Goal: Task Accomplishment & Management: Complete application form

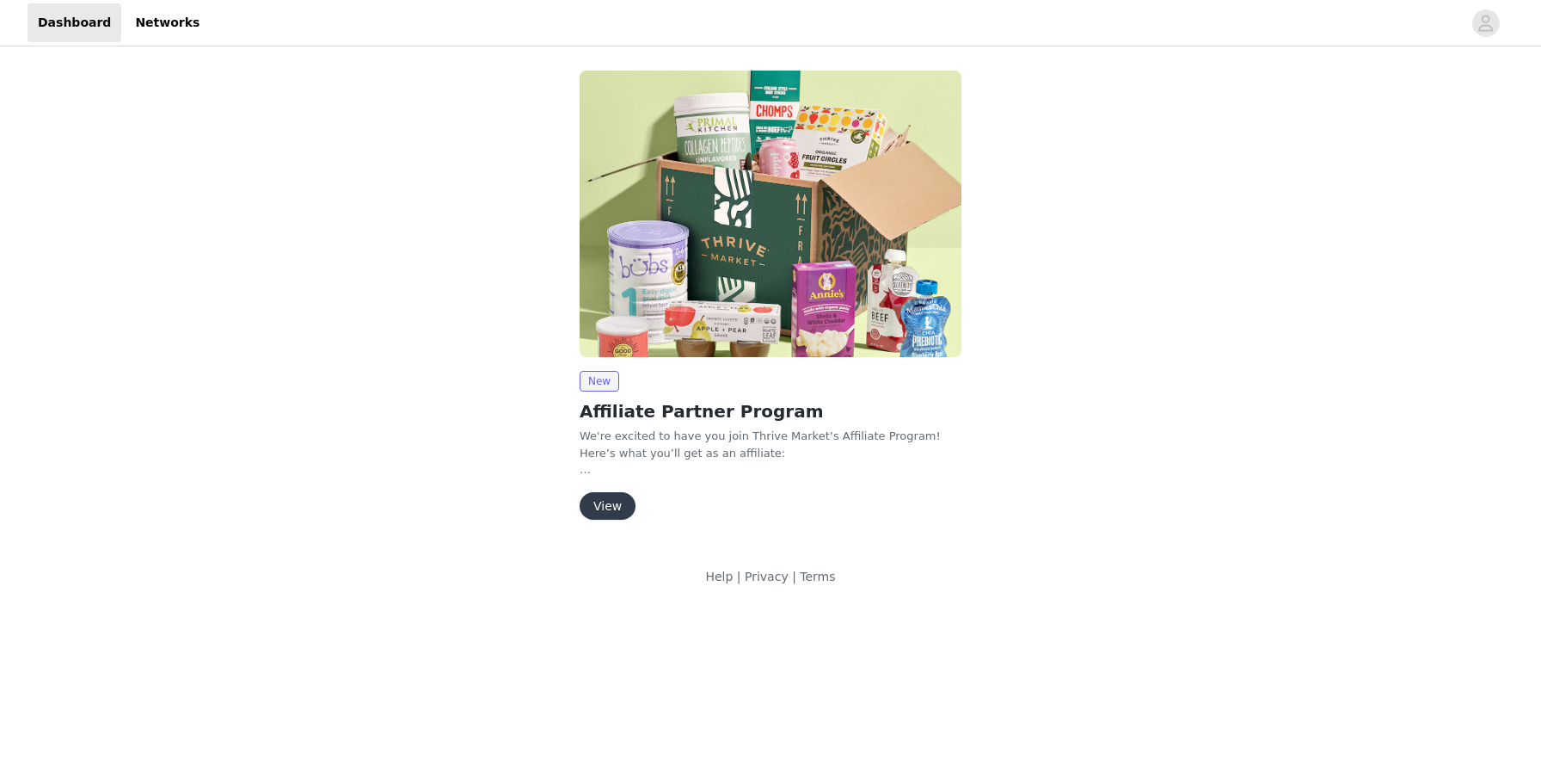
click at [603, 509] on button "View" at bounding box center [608, 506] width 56 height 28
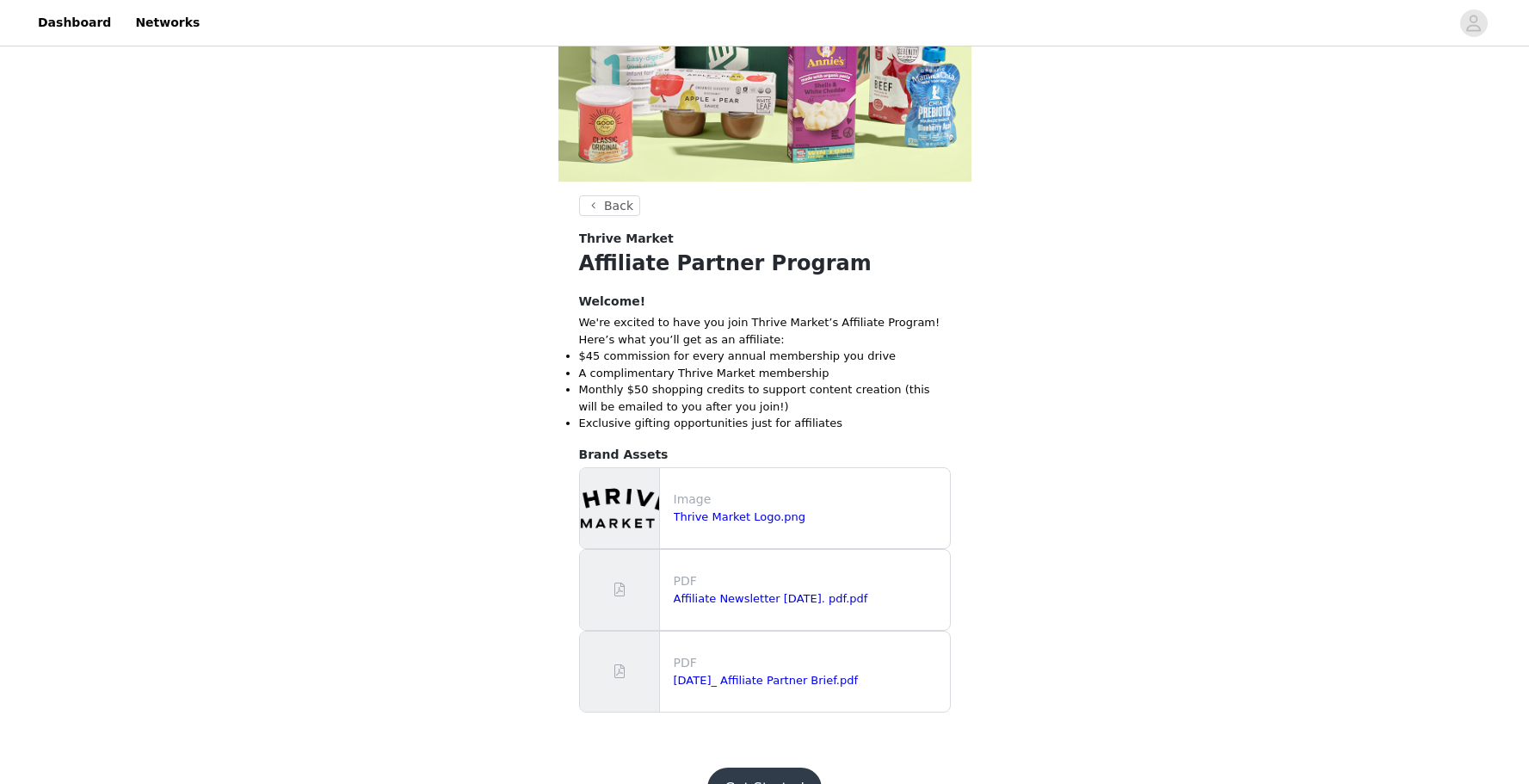
scroll to position [326, 0]
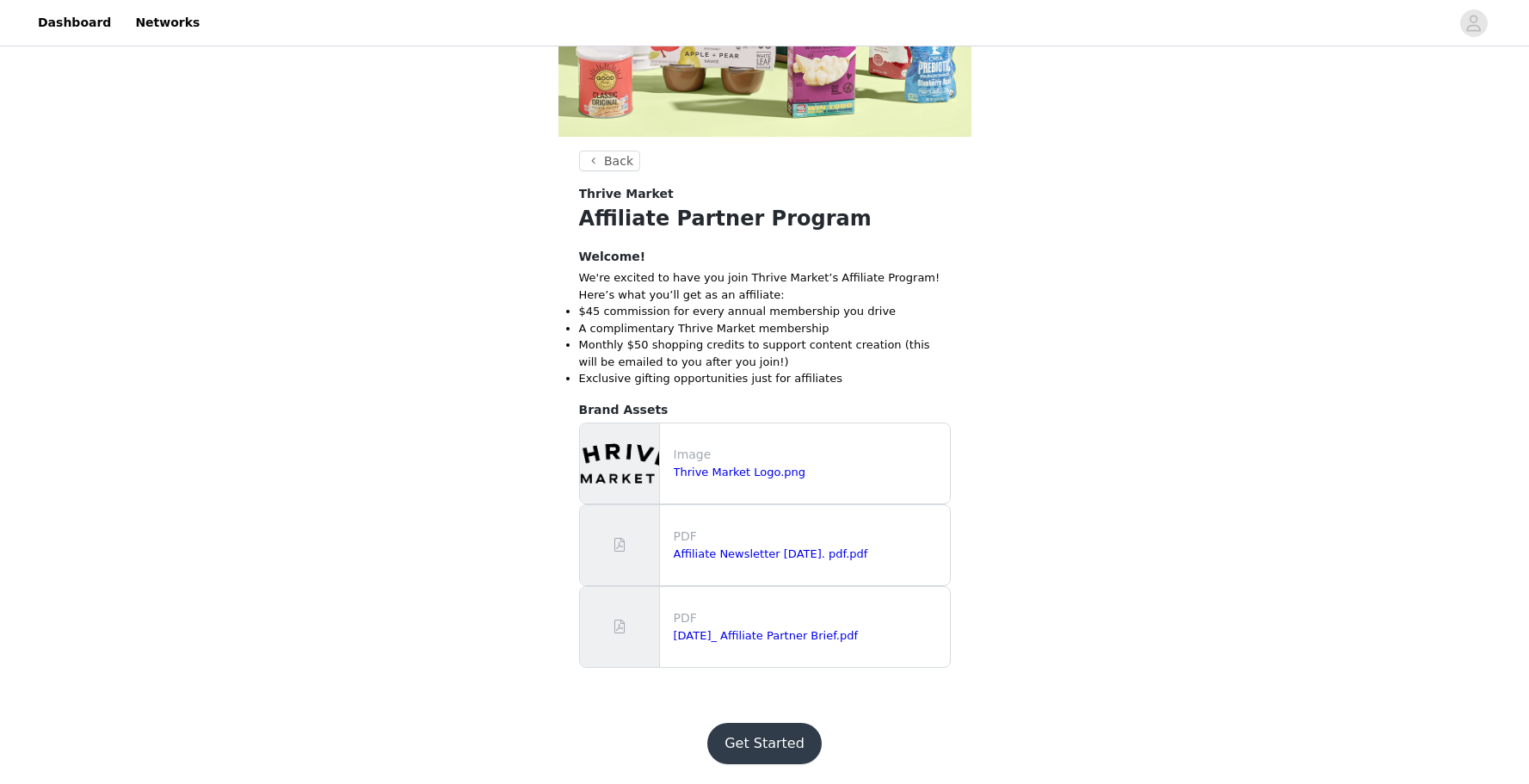
click at [783, 736] on button "Get Started" at bounding box center [764, 743] width 114 height 41
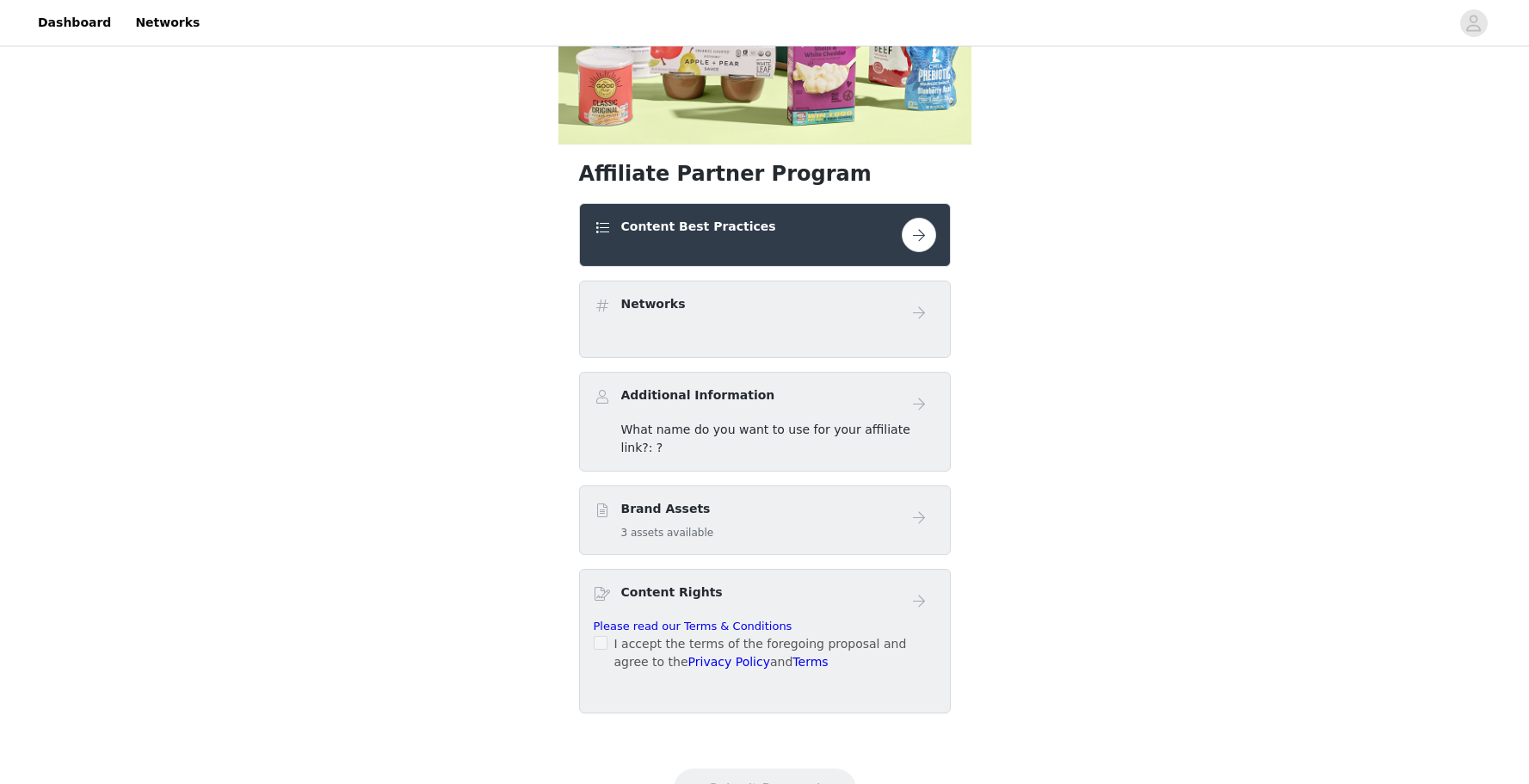
scroll to position [326, 0]
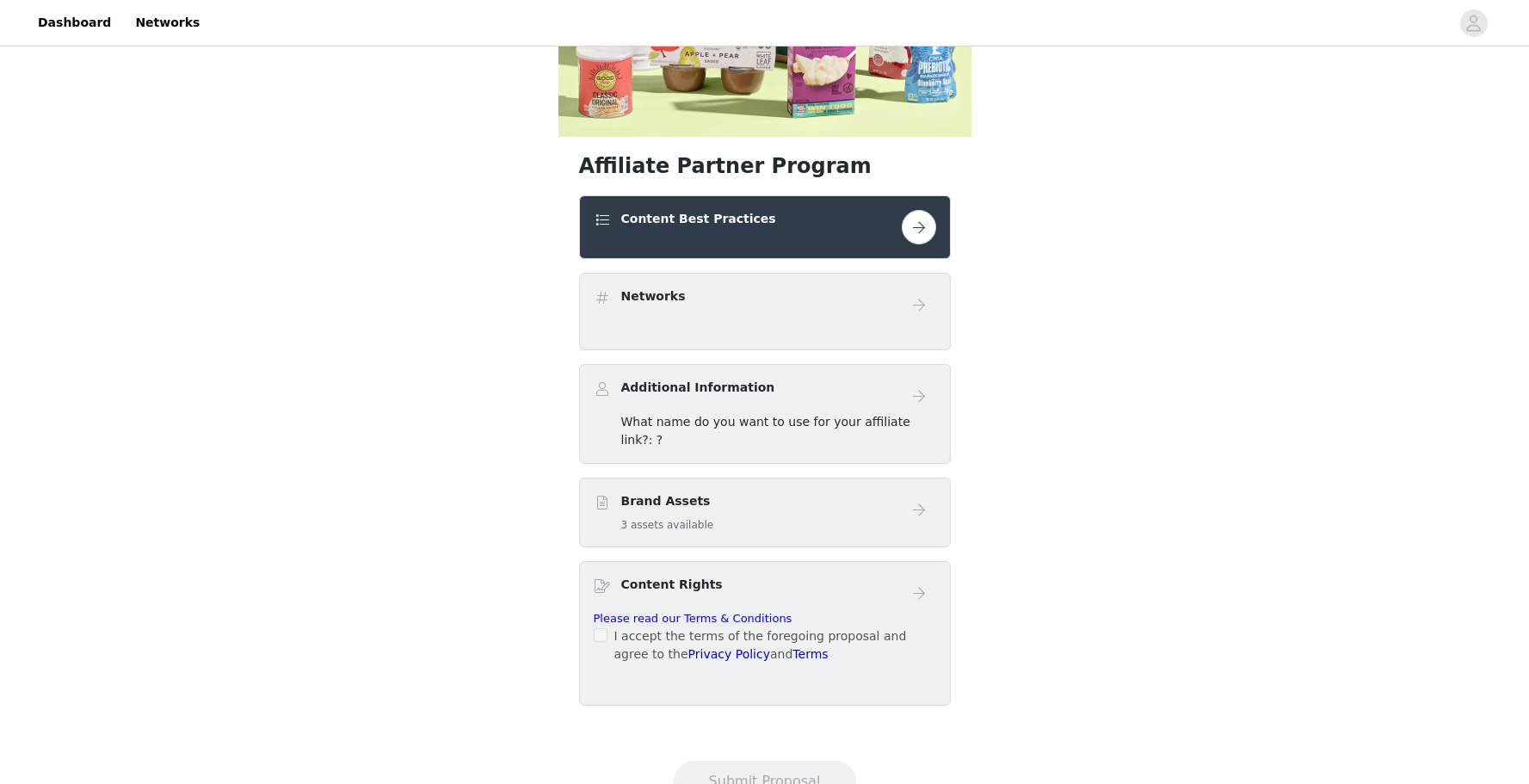
click at [932, 227] on button "button" at bounding box center [918, 226] width 34 height 34
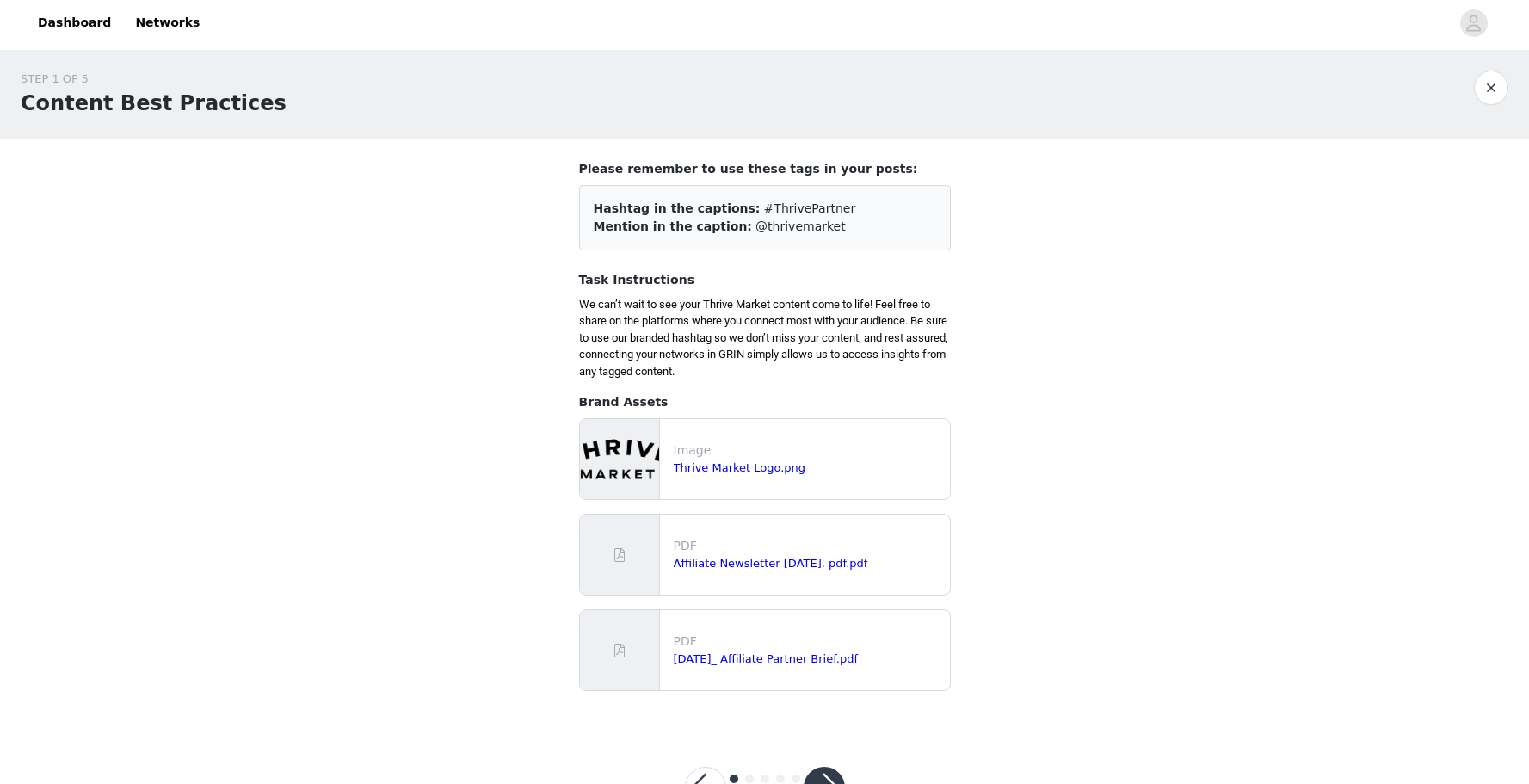
click at [828, 775] on button "button" at bounding box center [823, 787] width 41 height 41
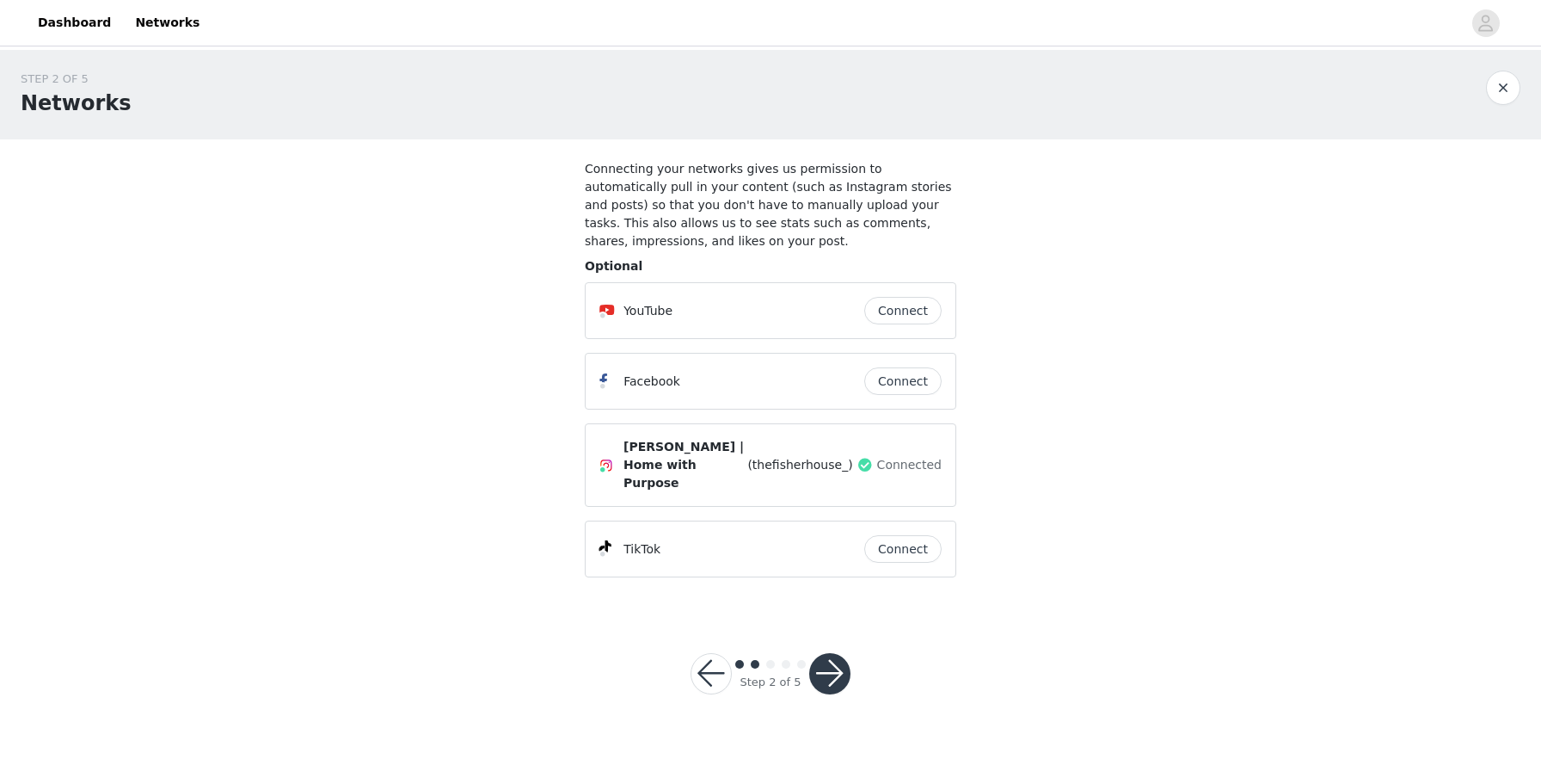
click at [831, 653] on button "button" at bounding box center [829, 673] width 41 height 41
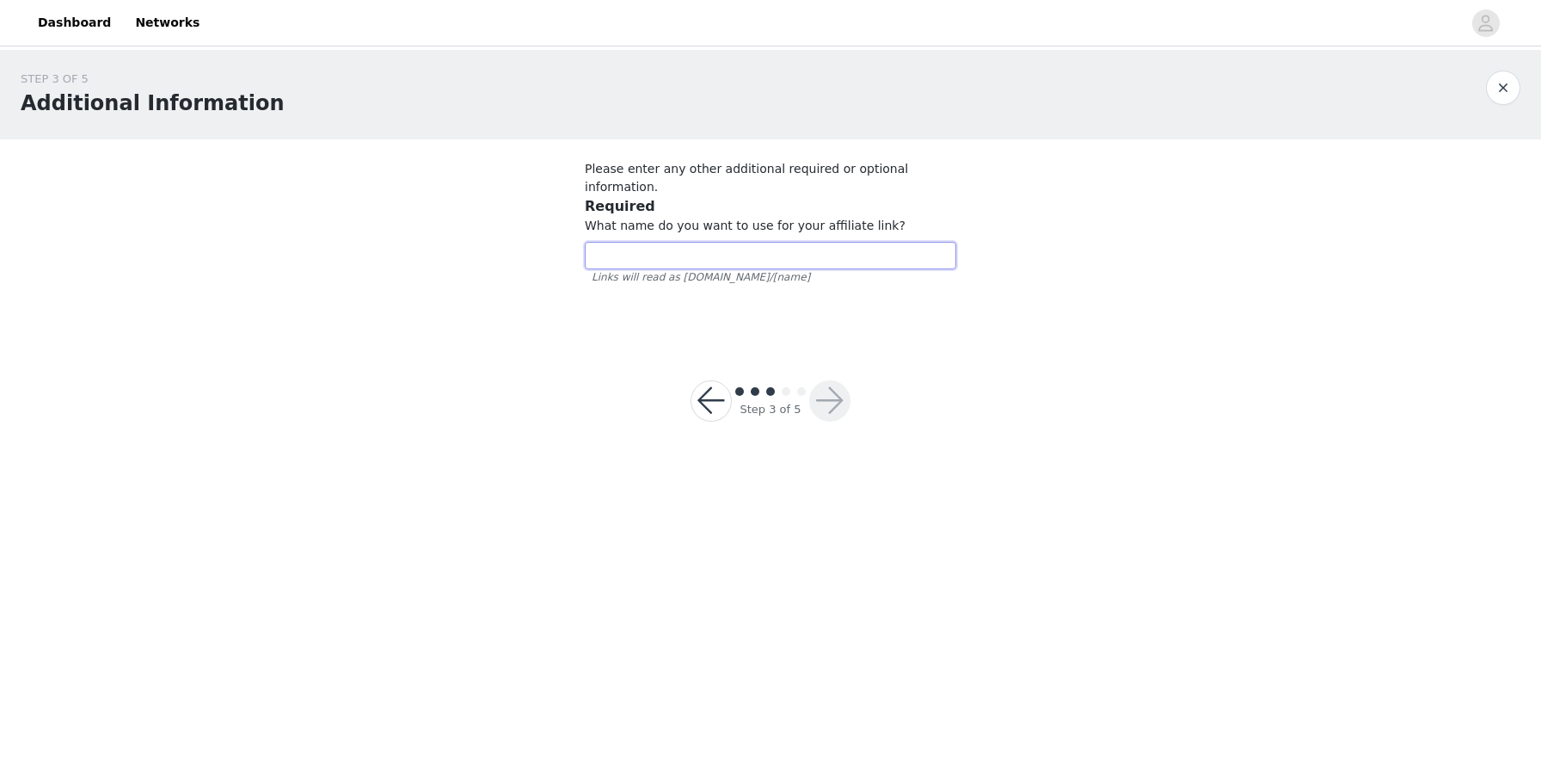
click at [691, 242] on input "text" at bounding box center [771, 256] width 372 height 28
type input "fisherhouse"
click at [835, 384] on button "button" at bounding box center [829, 400] width 41 height 41
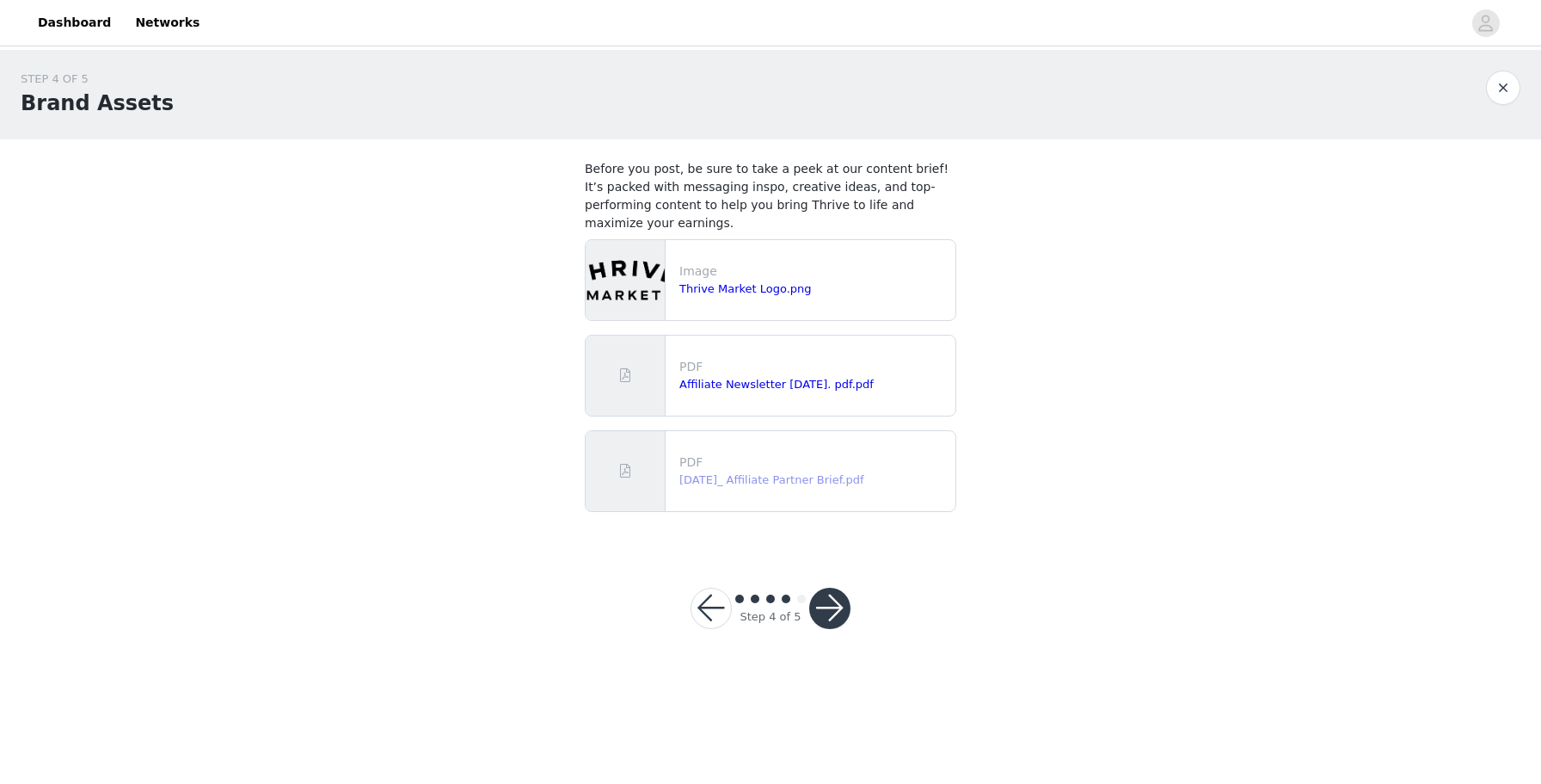
click at [754, 481] on link "[DATE]_ Affiliate Partner Brief.pdf" at bounding box center [772, 479] width 185 height 13
click at [840, 596] on button "button" at bounding box center [829, 608] width 41 height 41
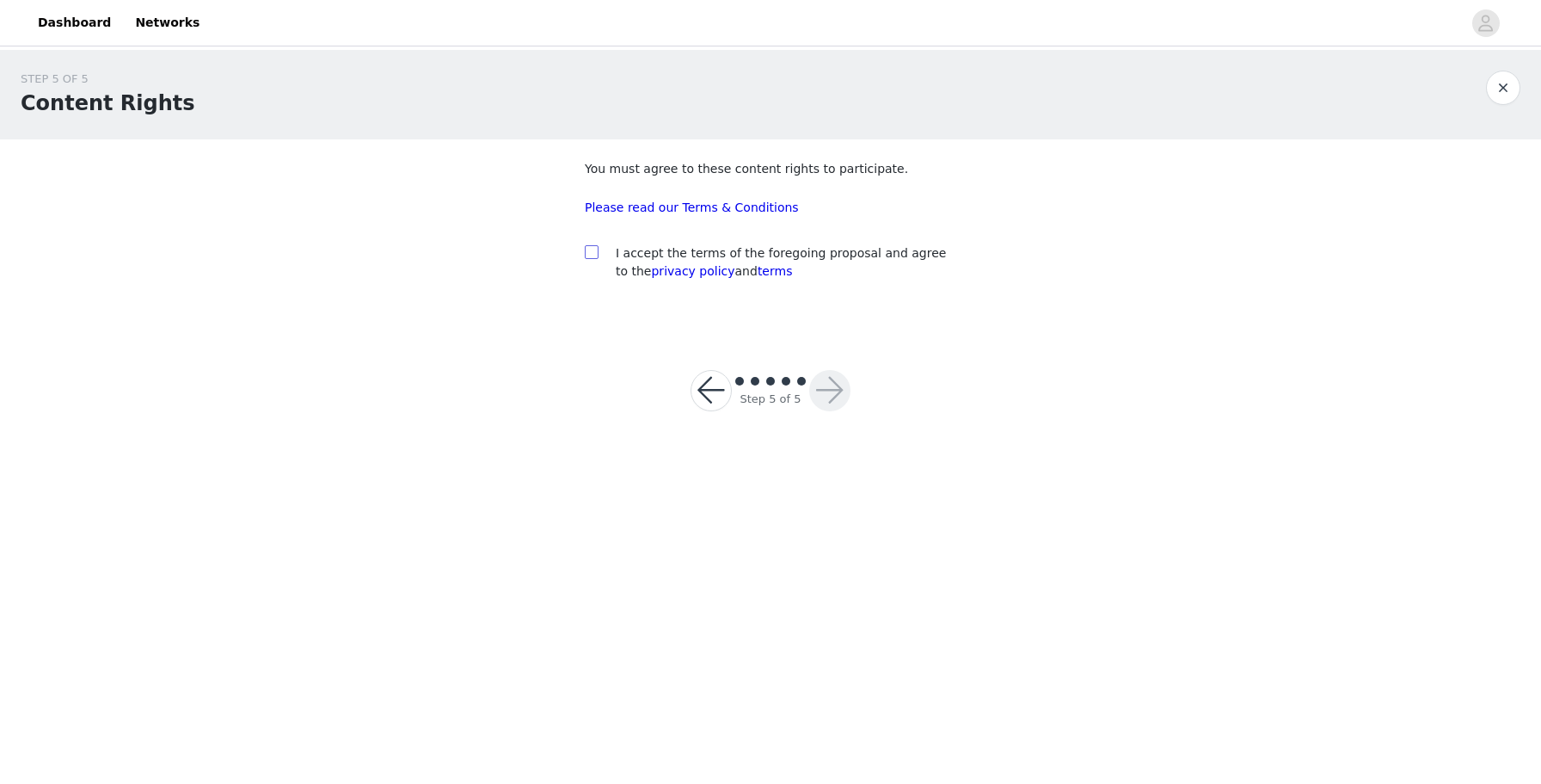
click at [590, 251] on input "checkbox" at bounding box center [591, 251] width 12 height 12
checkbox input "true"
click at [711, 386] on button "button" at bounding box center [711, 390] width 41 height 41
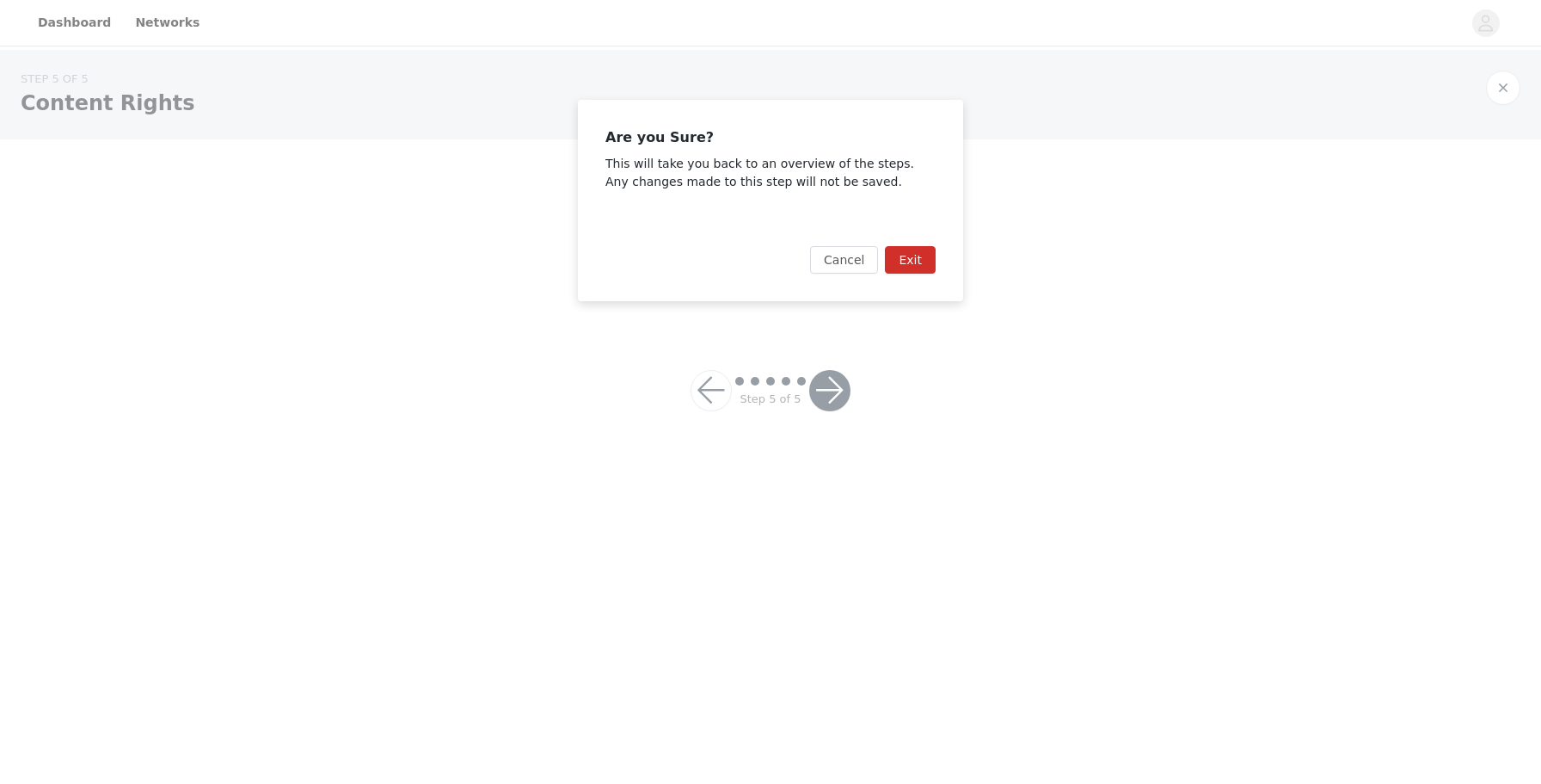
click at [912, 258] on button "Exit" at bounding box center [911, 260] width 51 height 28
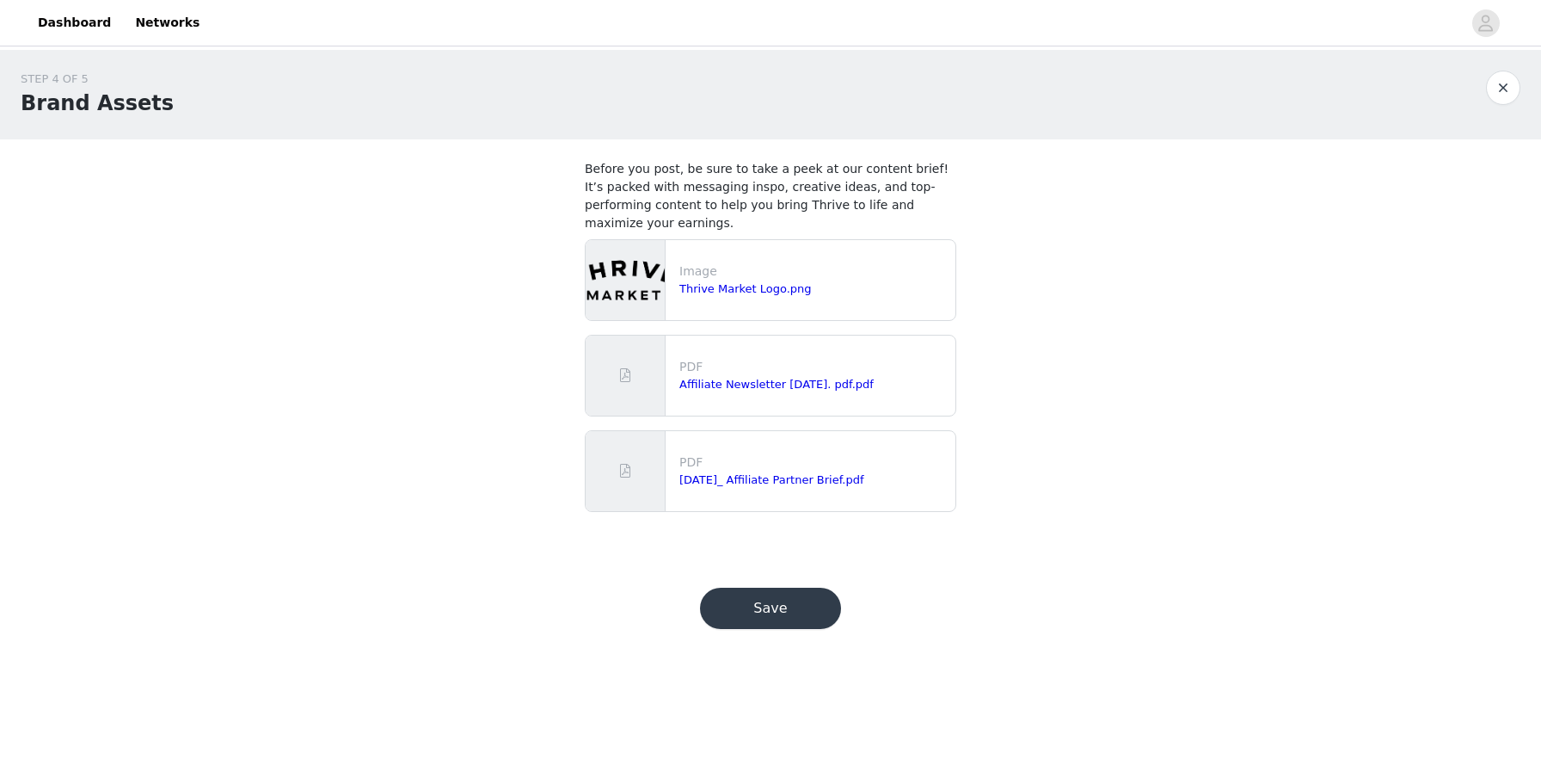
click at [797, 608] on button "Save" at bounding box center [771, 608] width 141 height 41
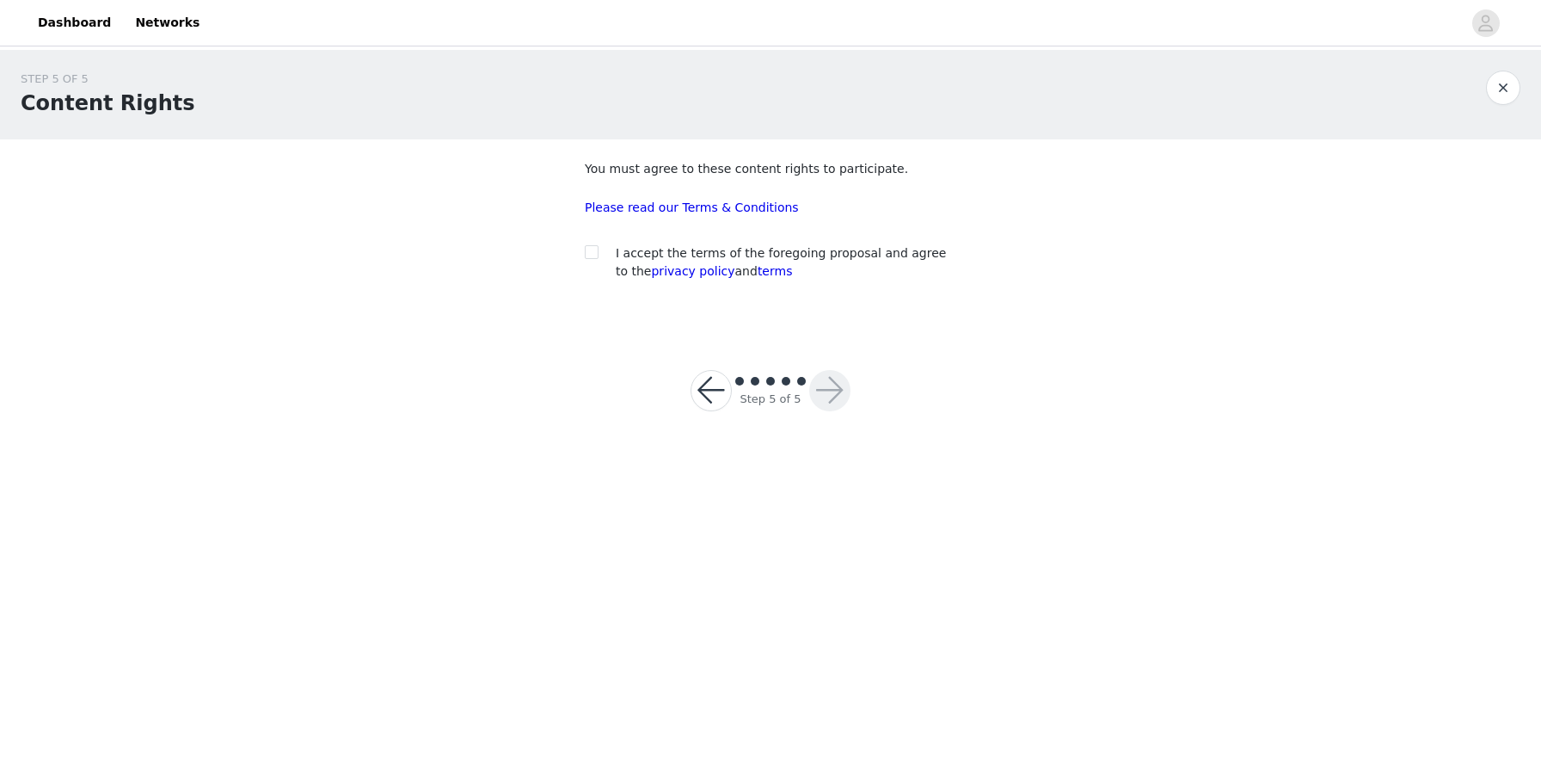
click at [696, 396] on button "button" at bounding box center [711, 390] width 41 height 41
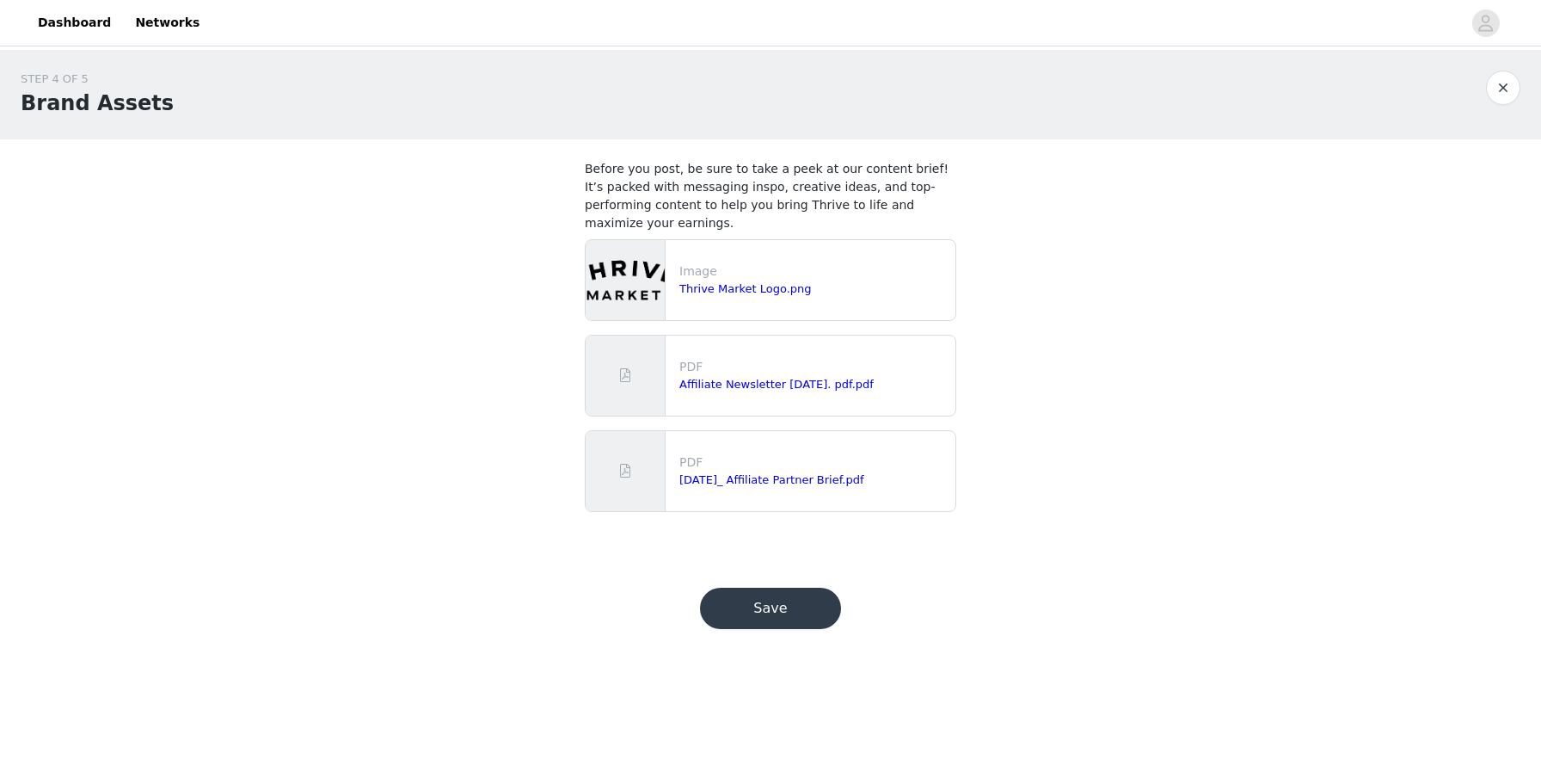
click at [813, 609] on button "Save" at bounding box center [771, 608] width 141 height 41
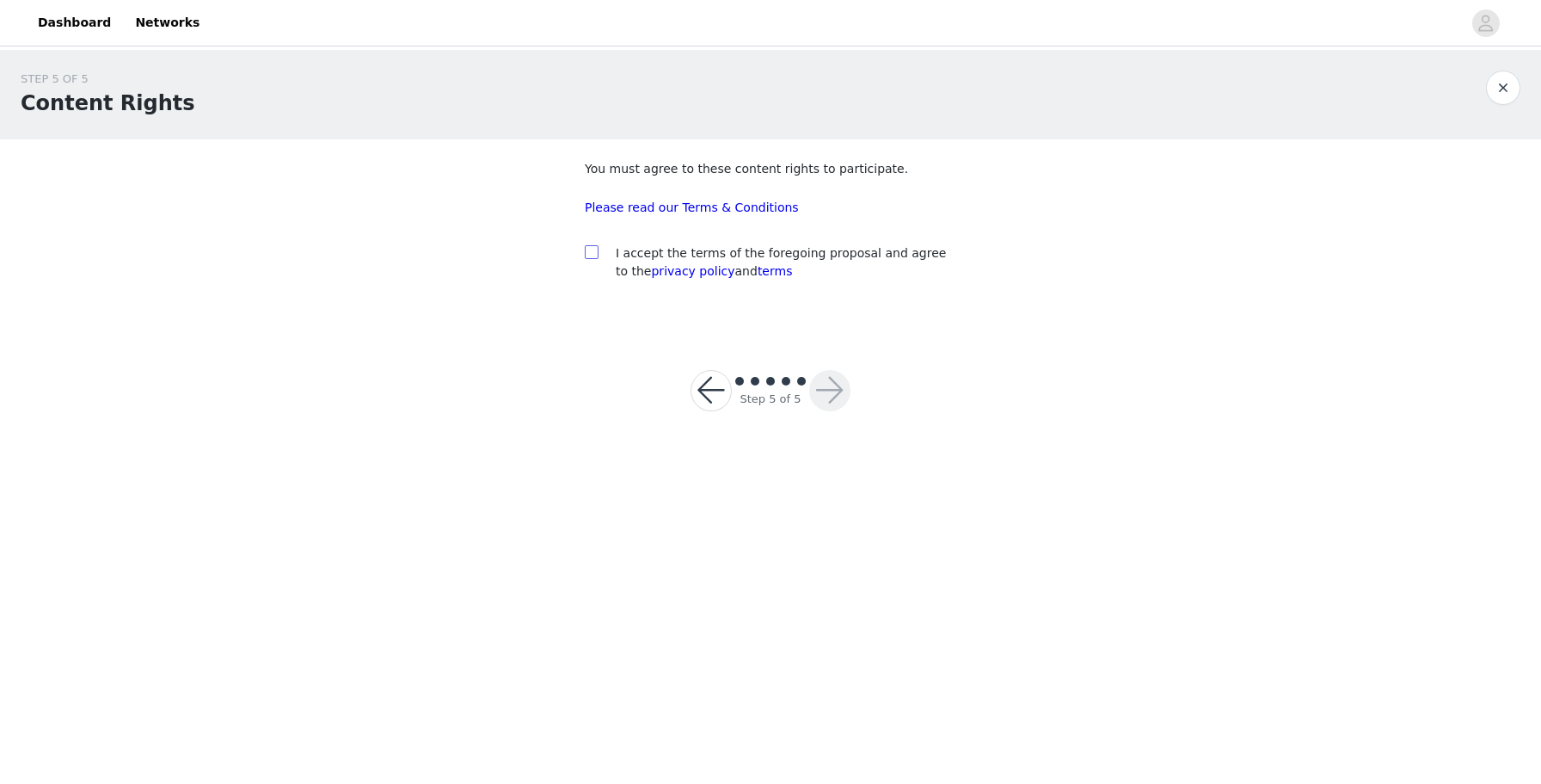
click at [591, 251] on input "checkbox" at bounding box center [591, 251] width 12 height 12
checkbox input "true"
click at [836, 373] on button "button" at bounding box center [829, 390] width 41 height 41
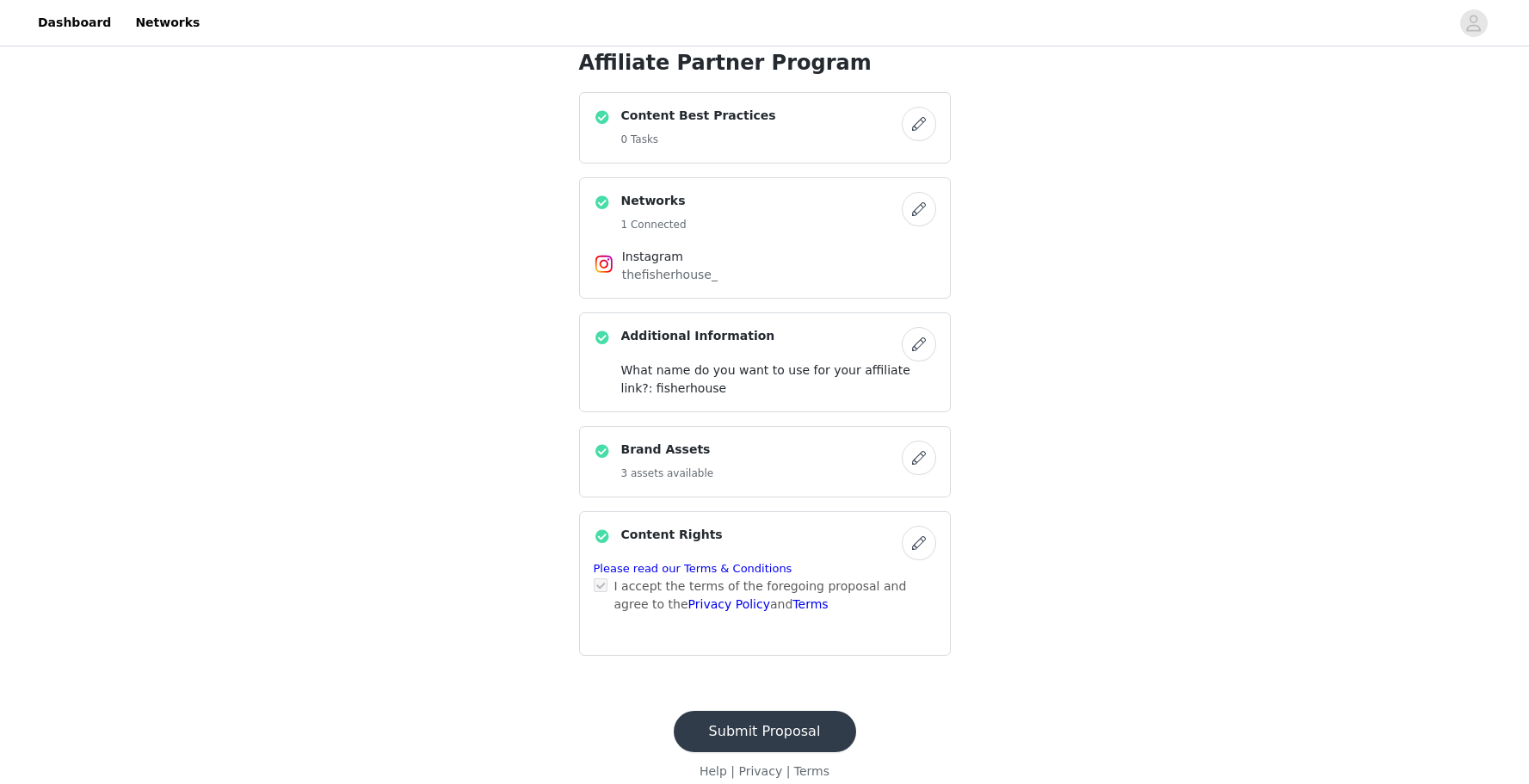
scroll to position [445, 0]
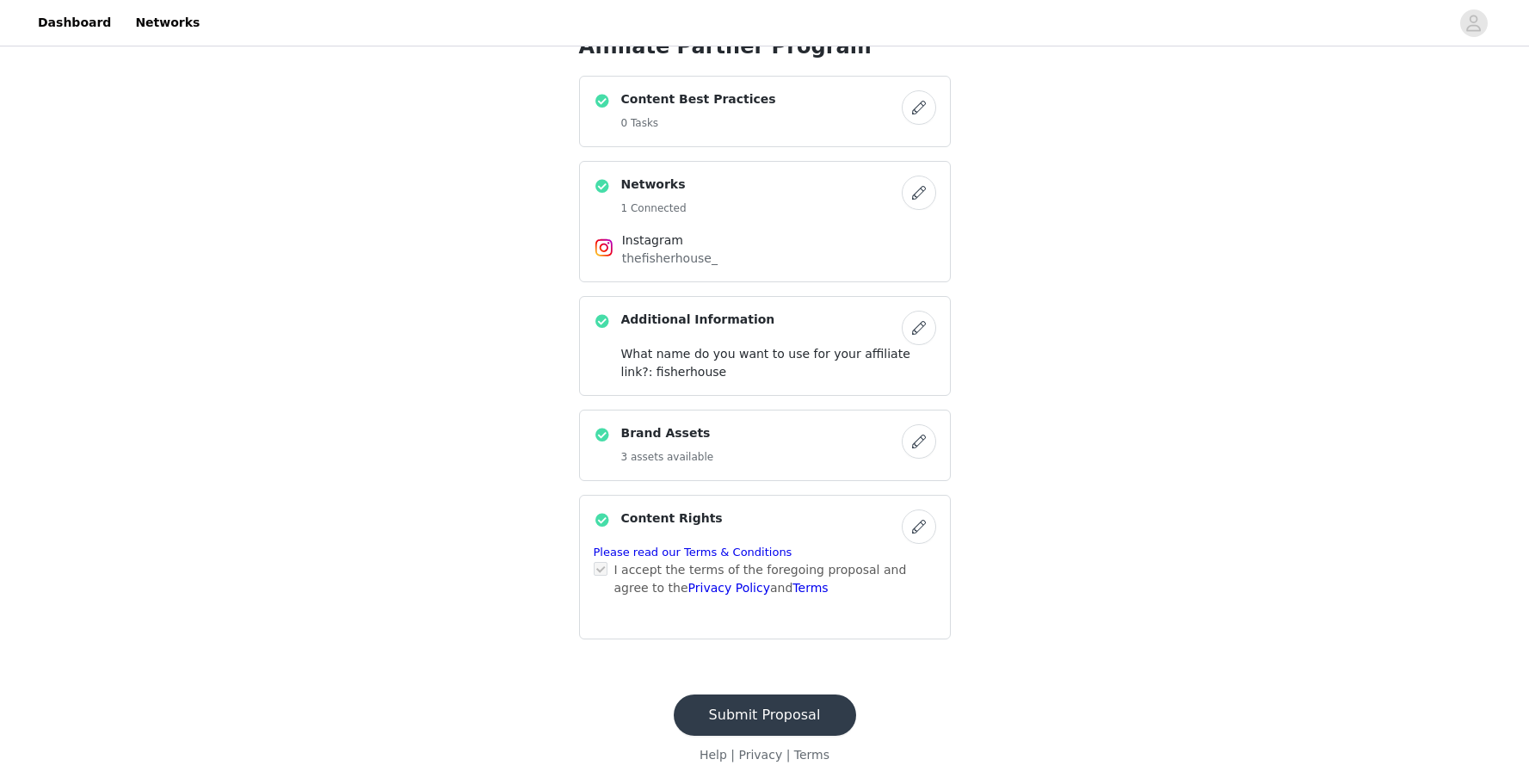
click at [914, 434] on button "button" at bounding box center [918, 441] width 34 height 34
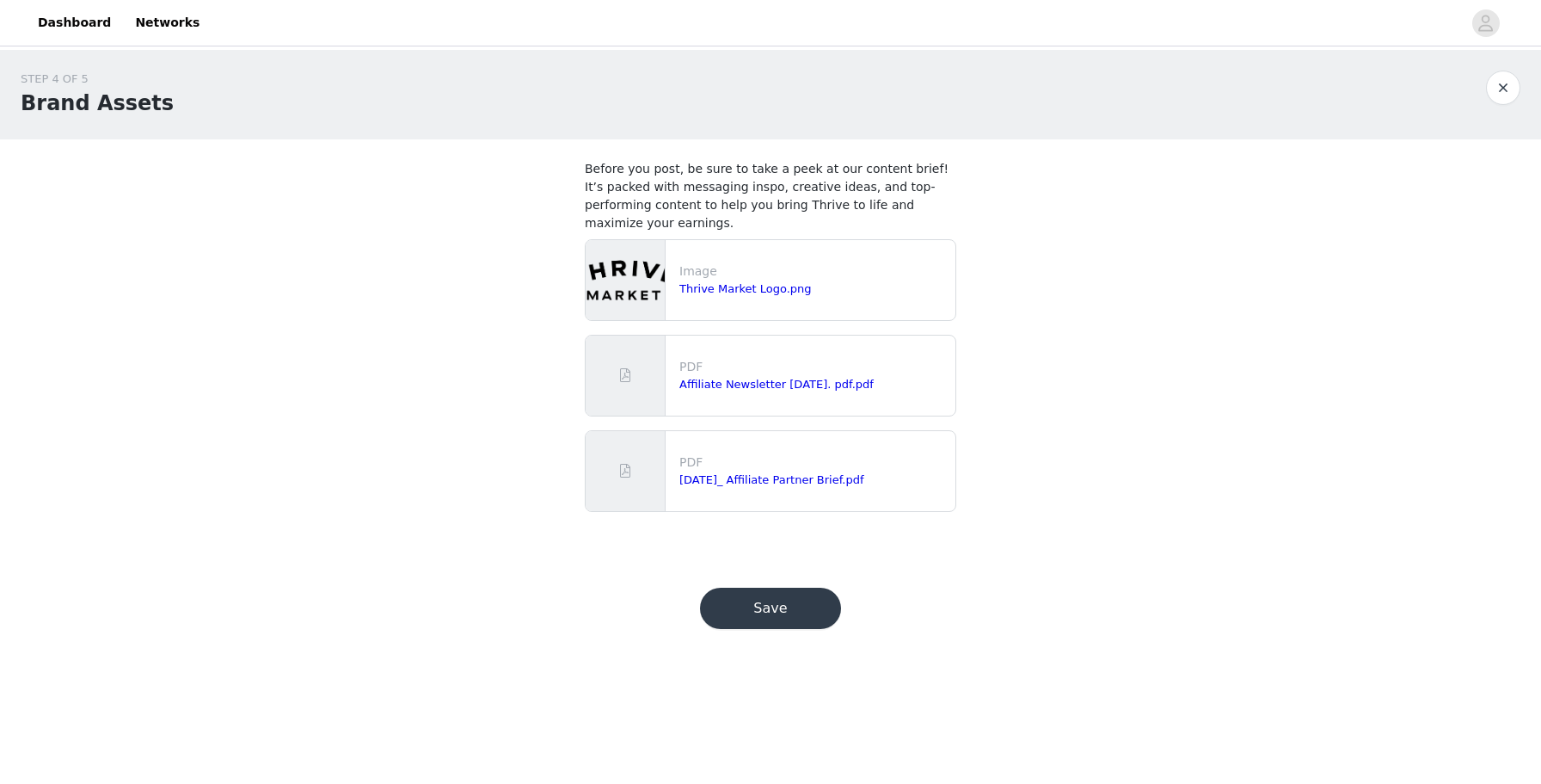
click at [1500, 92] on button "button" at bounding box center [1503, 87] width 34 height 34
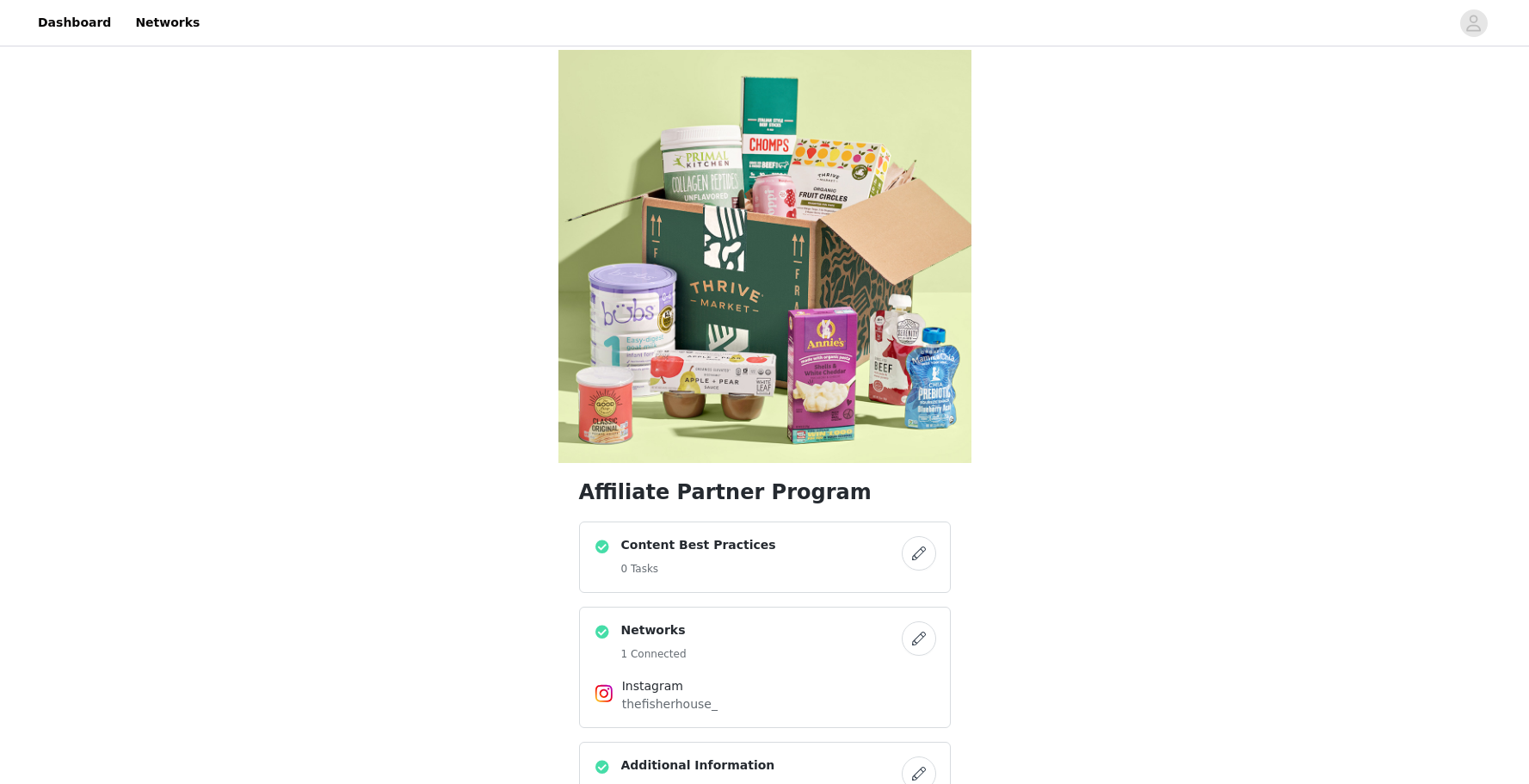
click at [914, 643] on button "button" at bounding box center [918, 637] width 34 height 34
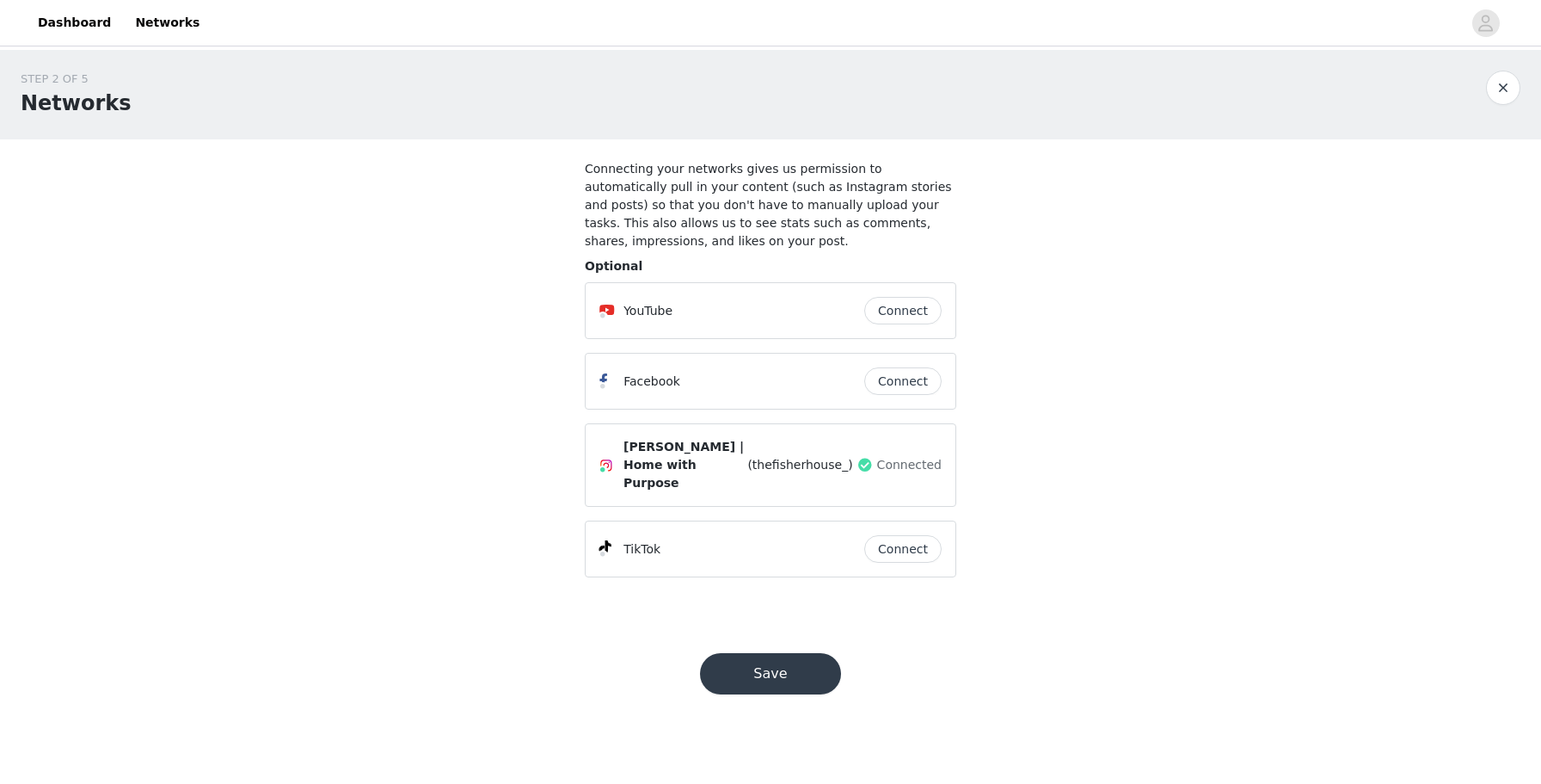
click at [914, 308] on button "Connect" at bounding box center [903, 311] width 78 height 28
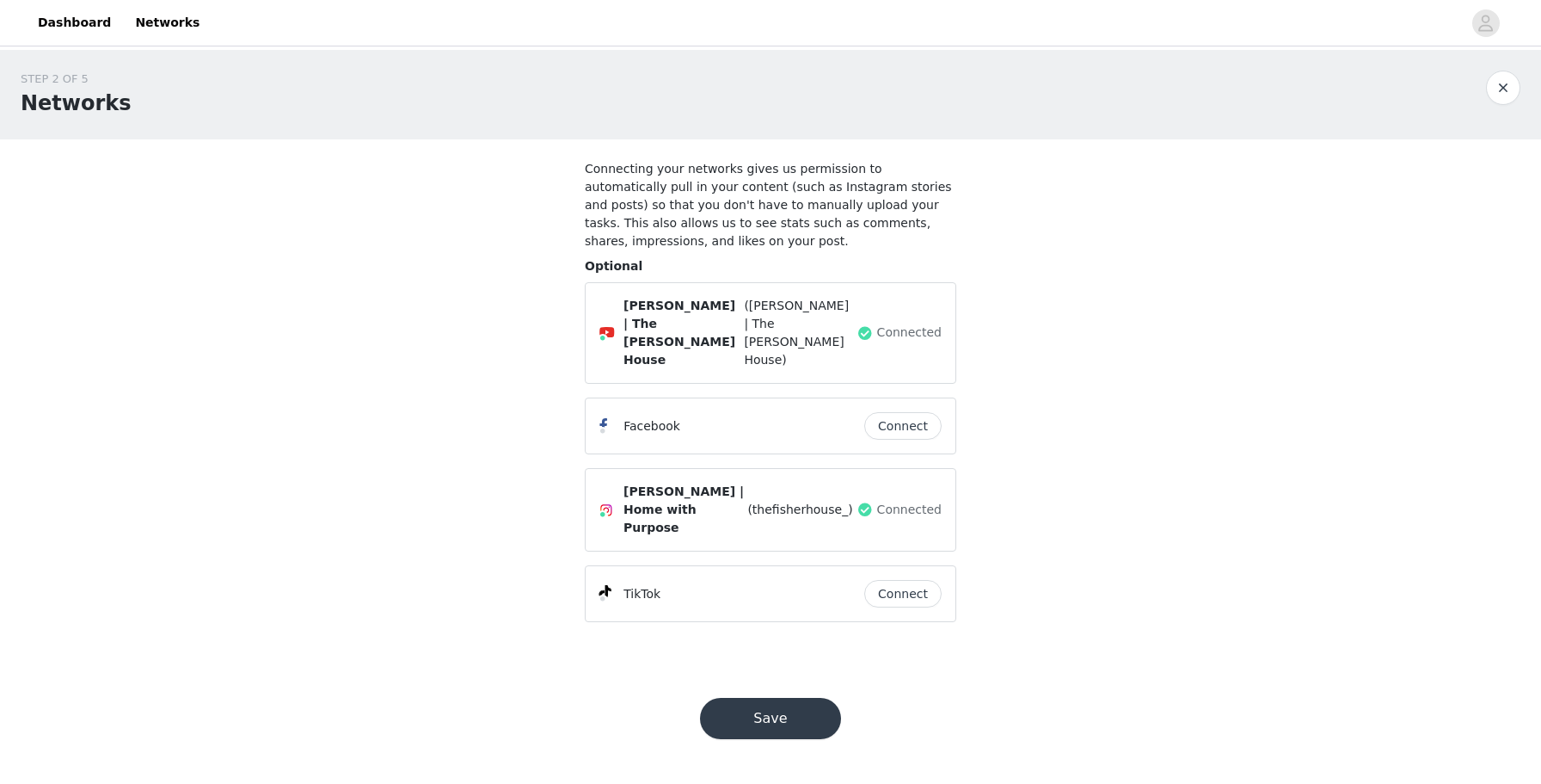
click at [779, 698] on button "Save" at bounding box center [771, 718] width 141 height 41
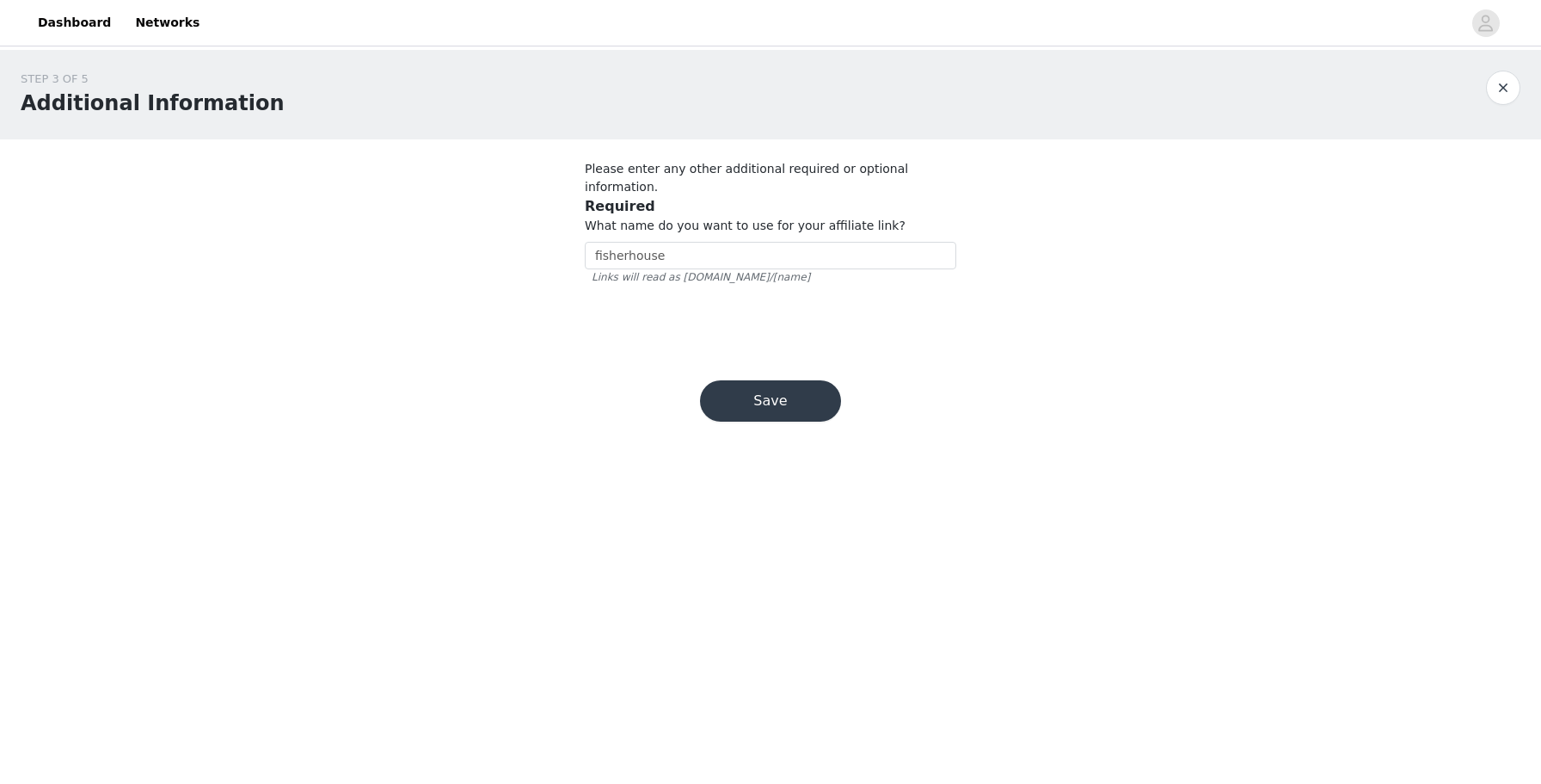
click at [1503, 83] on button "button" at bounding box center [1503, 87] width 34 height 34
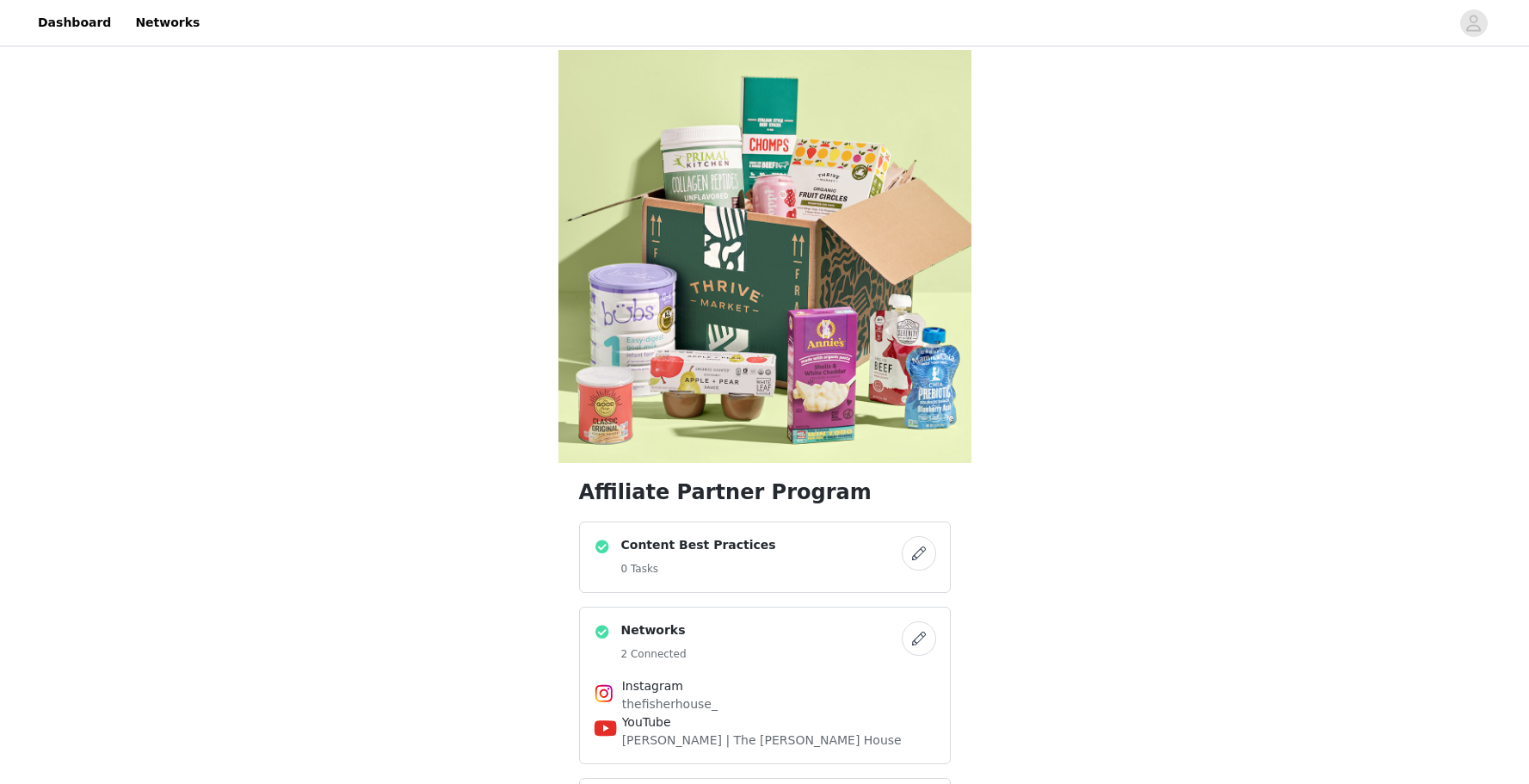
click at [920, 637] on button "button" at bounding box center [918, 637] width 34 height 34
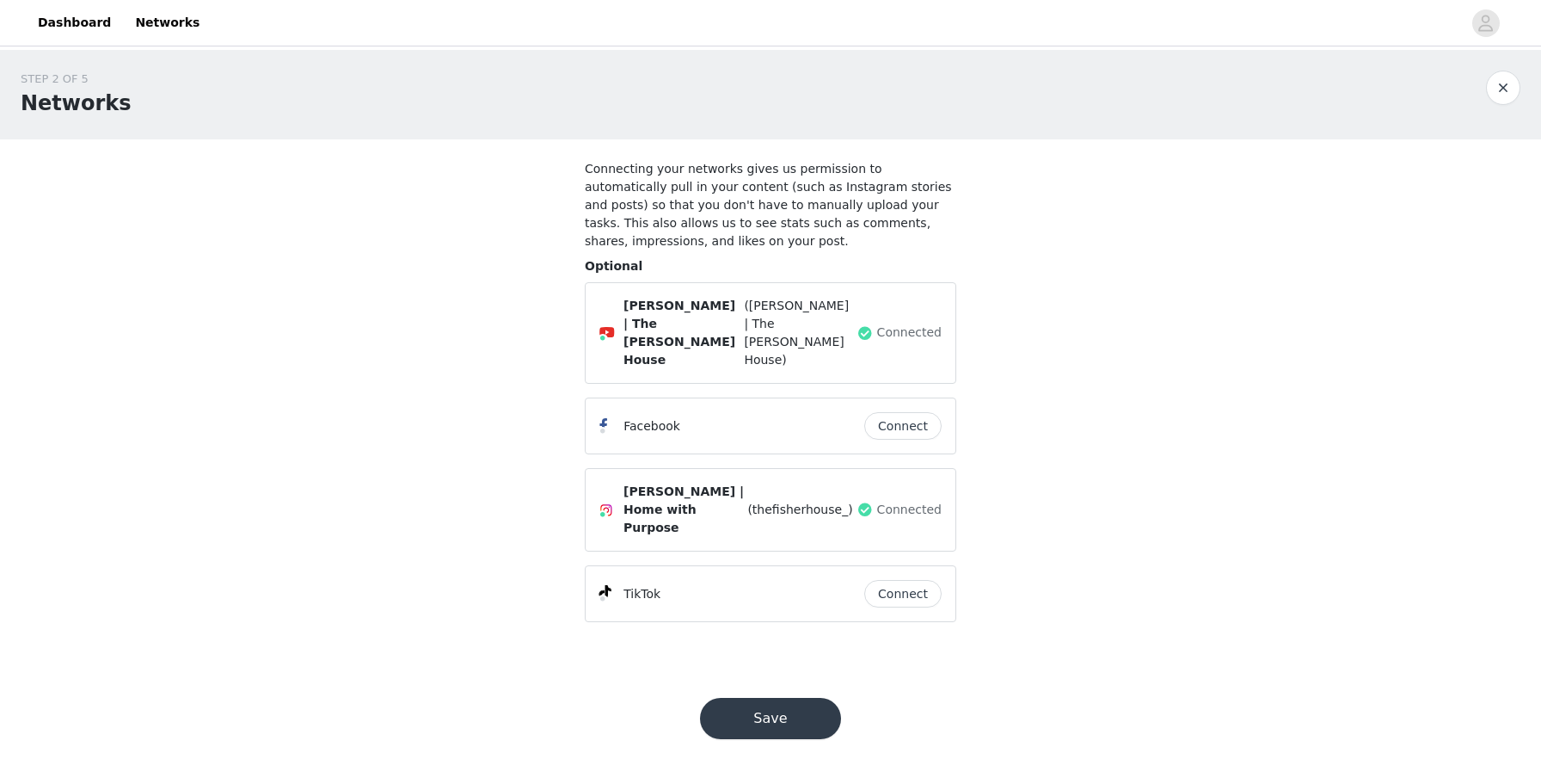
drag, startPoint x: 821, startPoint y: 389, endPoint x: 856, endPoint y: 389, distance: 35.0
click at [821, 416] on div "Facebook" at bounding box center [732, 426] width 265 height 21
click at [871, 412] on button "Connect" at bounding box center [903, 426] width 78 height 28
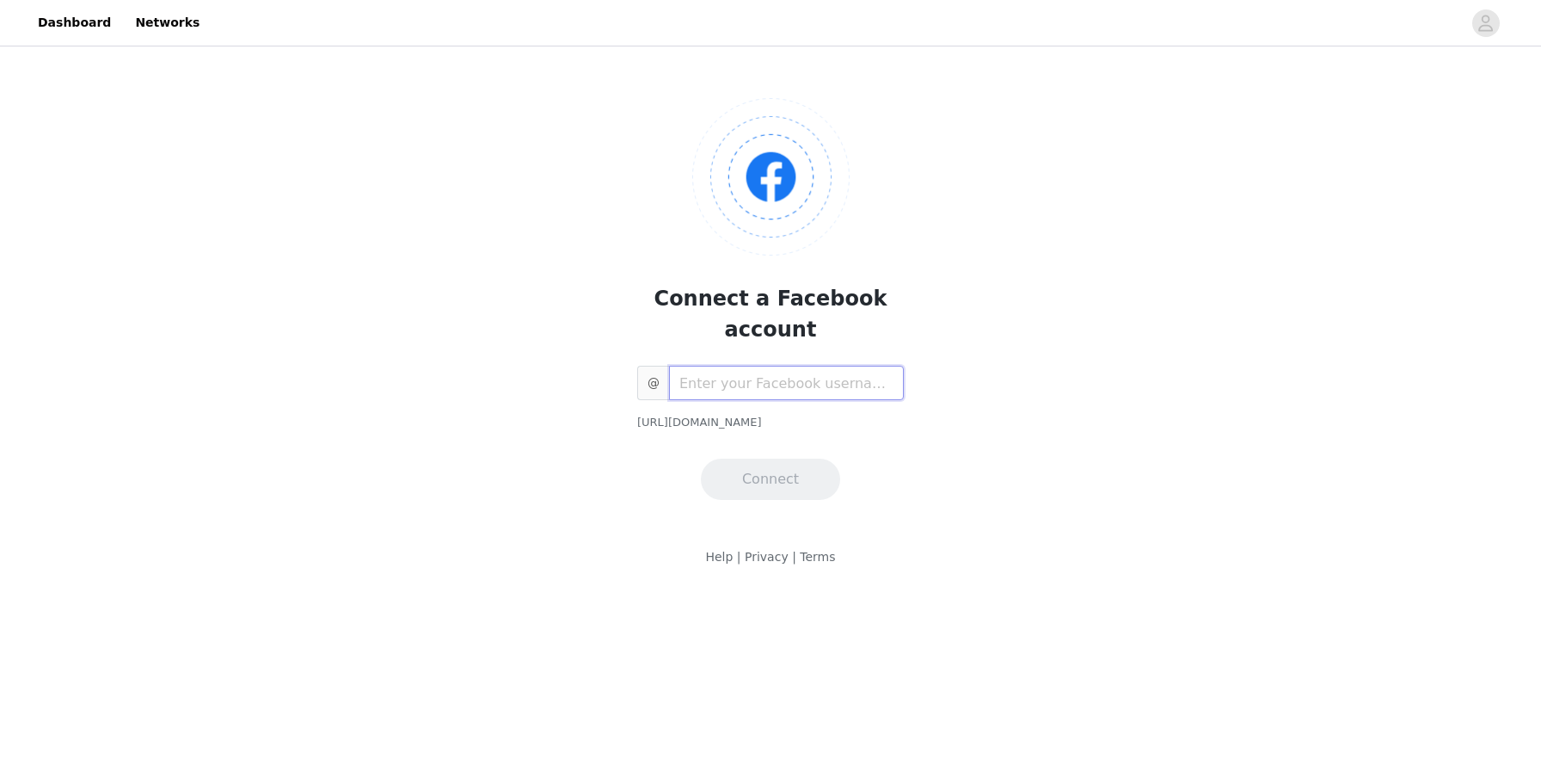
click at [801, 366] on input "text" at bounding box center [786, 382] width 235 height 34
type input "thefisherhouseco"
click at [799, 458] on button "Connect" at bounding box center [771, 478] width 140 height 41
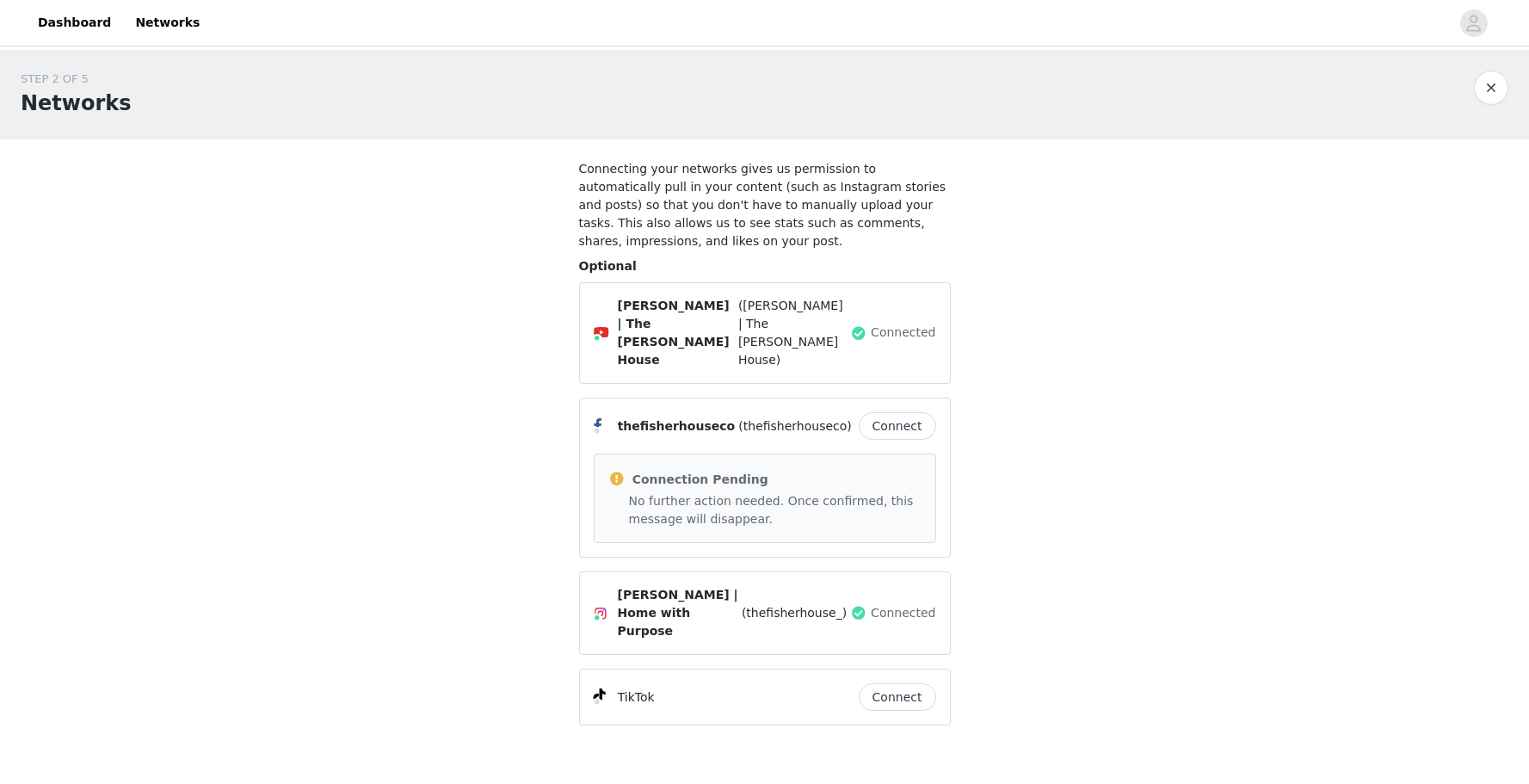
click at [810, 417] on span "(thefisherhouseco)" at bounding box center [795, 426] width 114 height 18
click at [884, 412] on button "Connect" at bounding box center [897, 426] width 78 height 28
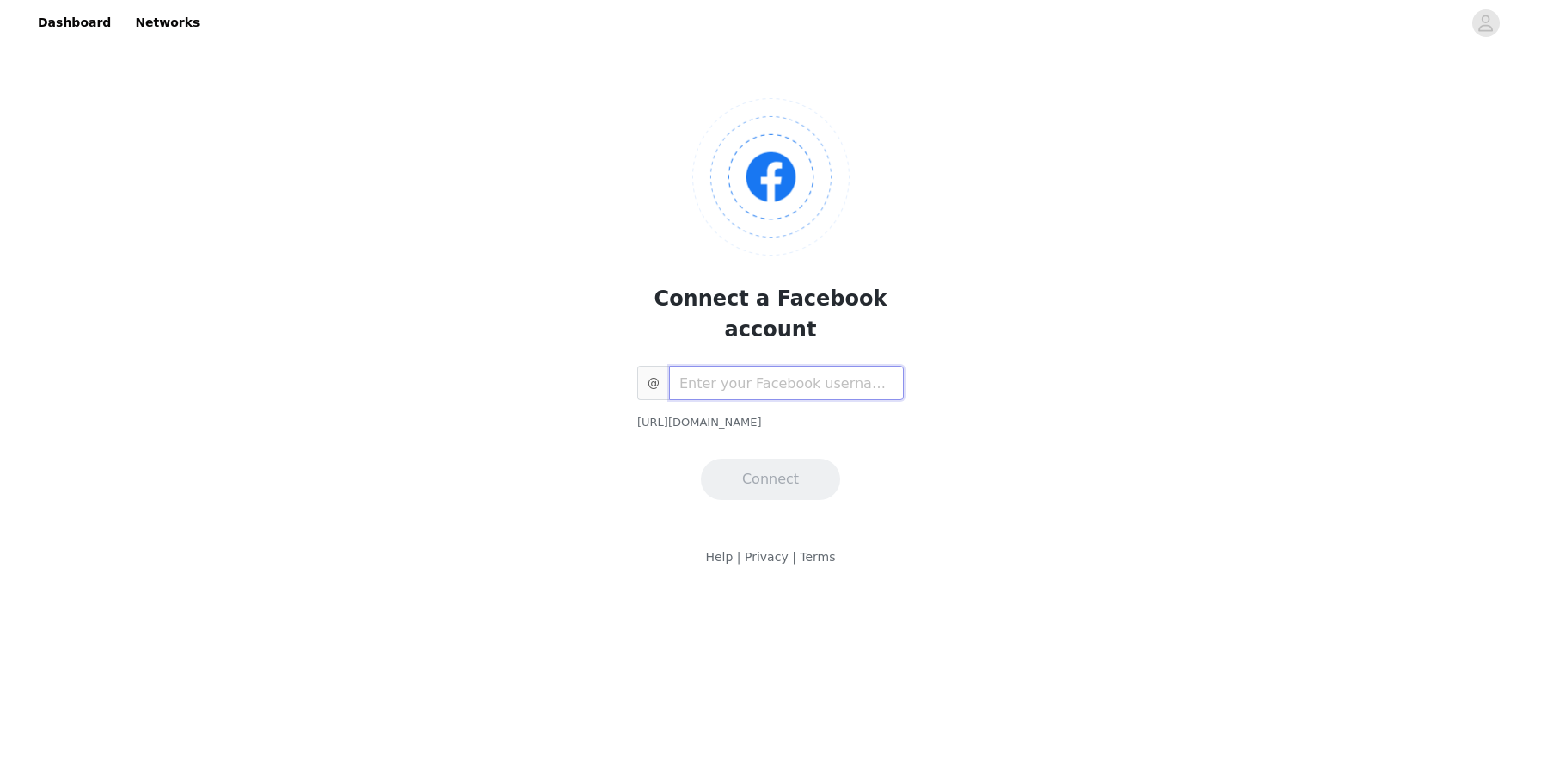
click at [772, 366] on input "text" at bounding box center [786, 382] width 235 height 34
type input "thefisherhouse_"
click at [788, 458] on button "Connect" at bounding box center [771, 478] width 140 height 41
